Goal: Transaction & Acquisition: Purchase product/service

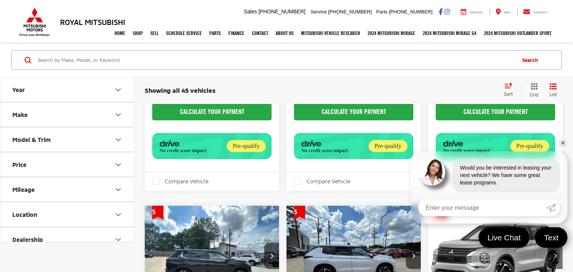
scroll to position [325, 0]
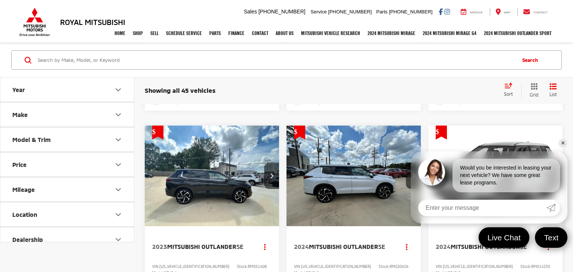
click at [562, 145] on link "✕" at bounding box center [563, 143] width 9 height 9
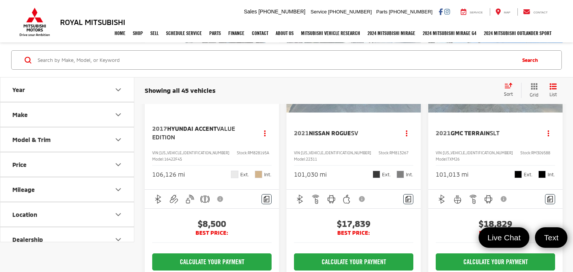
scroll to position [1128, 0]
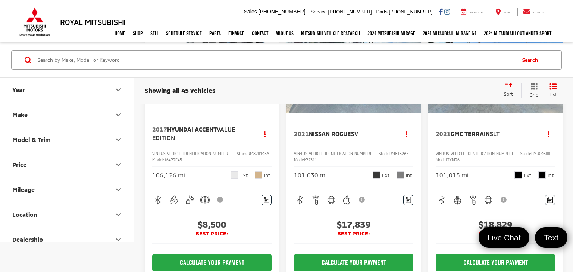
click at [196, 114] on img "2017 Hyundai Accent Value Edition 0" at bounding box center [211, 63] width 135 height 102
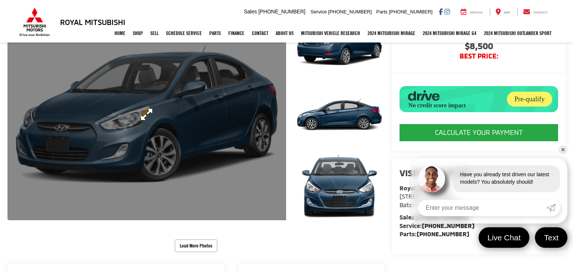
scroll to position [96, 0]
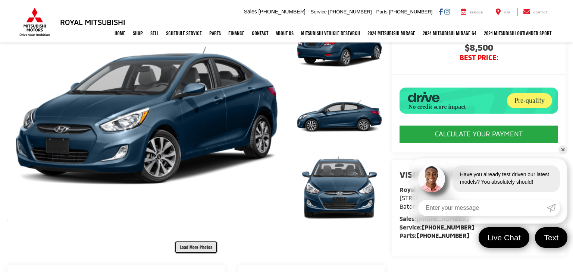
click at [203, 243] on button "Load More Photos" at bounding box center [196, 247] width 43 height 13
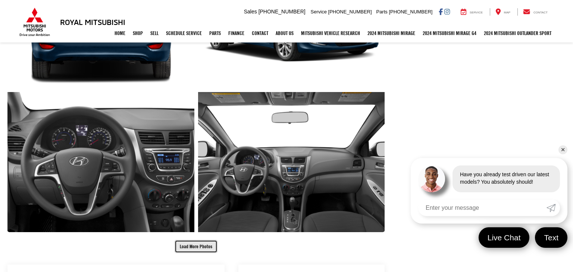
scroll to position [390, 0]
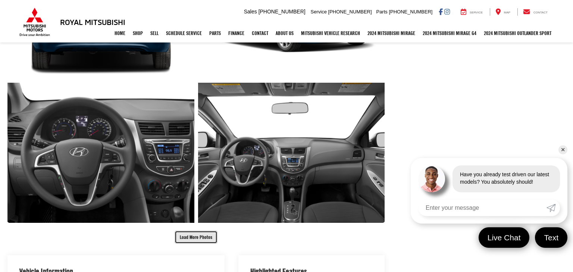
click at [206, 241] on button "Load More Photos" at bounding box center [196, 237] width 43 height 13
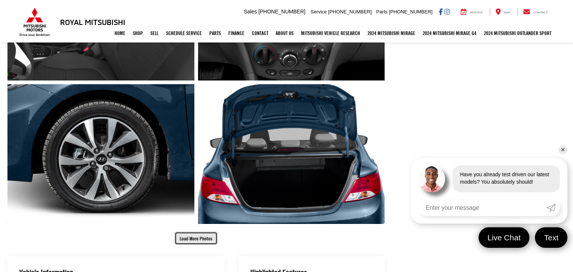
scroll to position [685, 0]
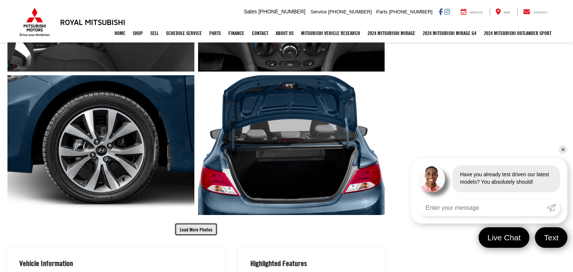
click at [201, 233] on button "Load More Photos" at bounding box center [196, 229] width 43 height 13
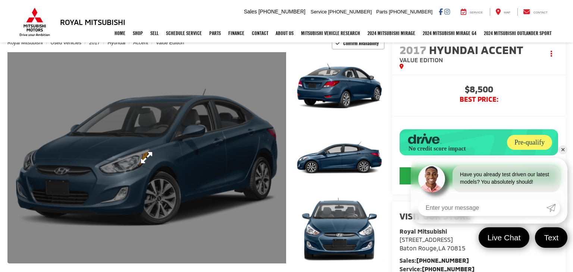
scroll to position [0, 0]
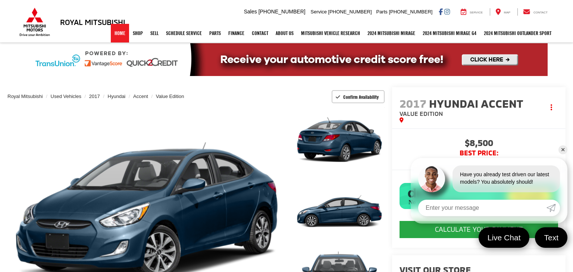
drag, startPoint x: 113, startPoint y: 32, endPoint x: 119, endPoint y: 32, distance: 6.4
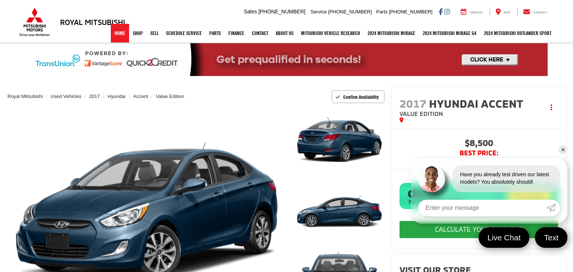
click at [114, 32] on link "Home" at bounding box center [120, 33] width 18 height 19
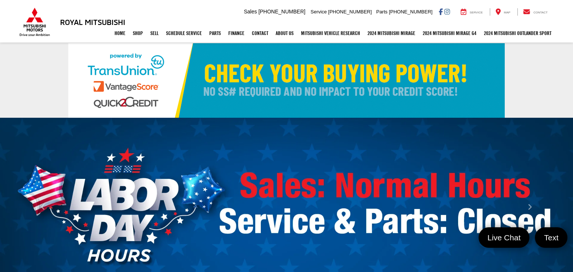
select select "Mitsubishi"
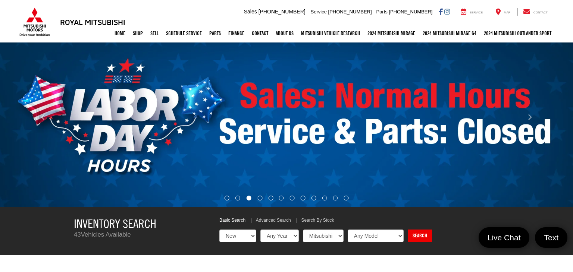
scroll to position [95, 0]
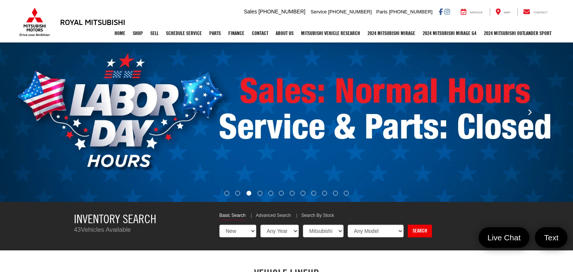
click at [531, 112] on icon "Click to view next picture." at bounding box center [530, 112] width 5 height 7
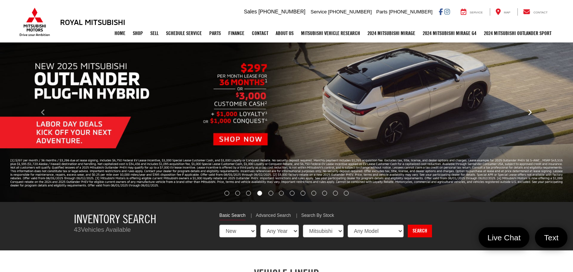
click at [531, 112] on icon "Click to view next picture." at bounding box center [530, 112] width 5 height 7
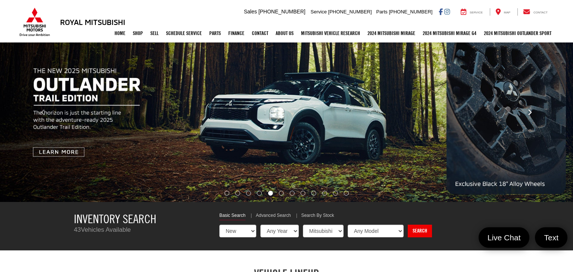
click at [531, 112] on icon "Click to view next picture." at bounding box center [530, 112] width 5 height 7
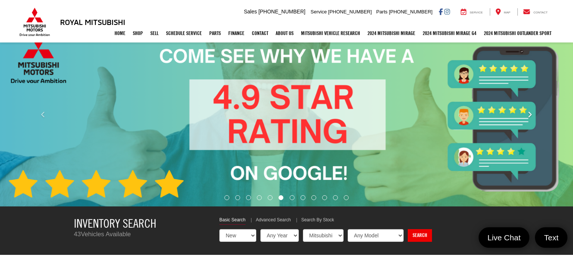
click at [531, 112] on icon "Click to view next picture." at bounding box center [530, 114] width 5 height 7
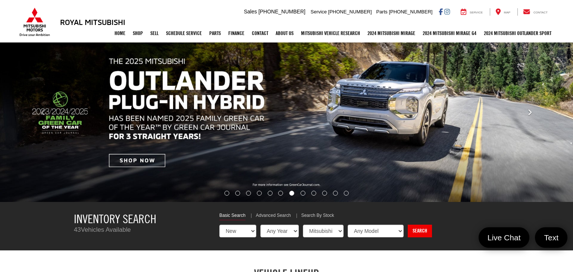
click at [531, 112] on icon "Click to view next picture." at bounding box center [530, 112] width 5 height 7
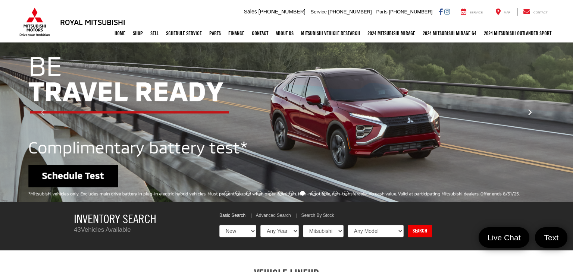
click at [531, 112] on icon "Click to view next picture." at bounding box center [530, 112] width 5 height 7
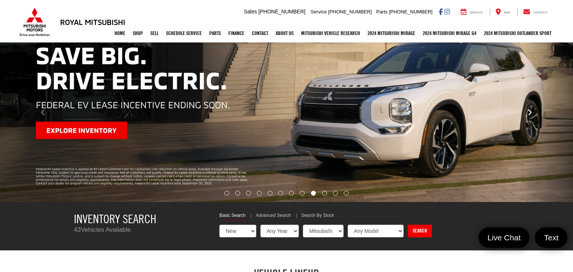
click at [531, 112] on icon "Click to view next picture." at bounding box center [530, 112] width 5 height 7
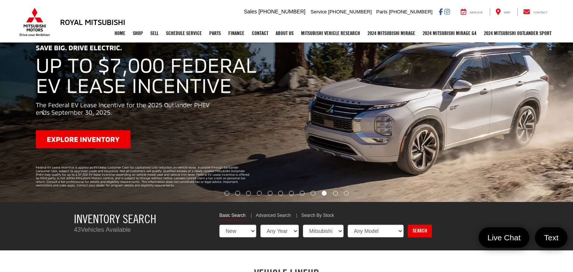
click at [531, 112] on icon "Click to view next picture." at bounding box center [530, 112] width 5 height 7
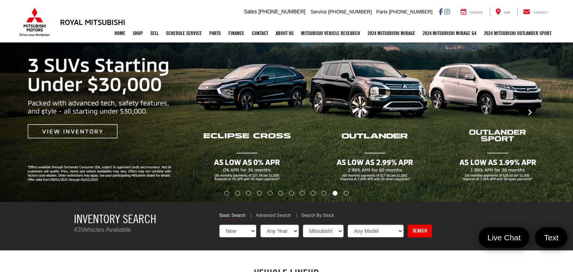
click at [531, 112] on icon "Click to view next picture." at bounding box center [530, 112] width 5 height 7
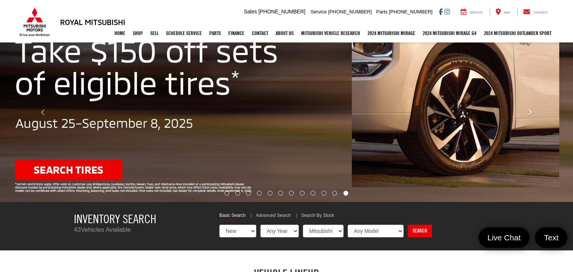
click at [531, 112] on icon "Click to view next picture." at bounding box center [530, 112] width 5 height 7
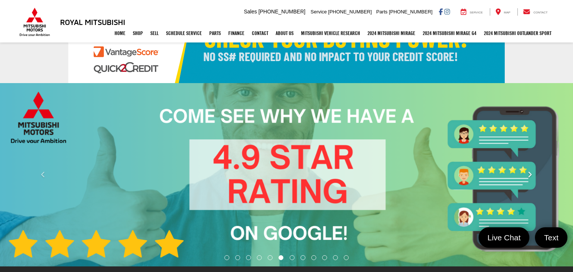
scroll to position [0, 0]
